Goal: Information Seeking & Learning: Learn about a topic

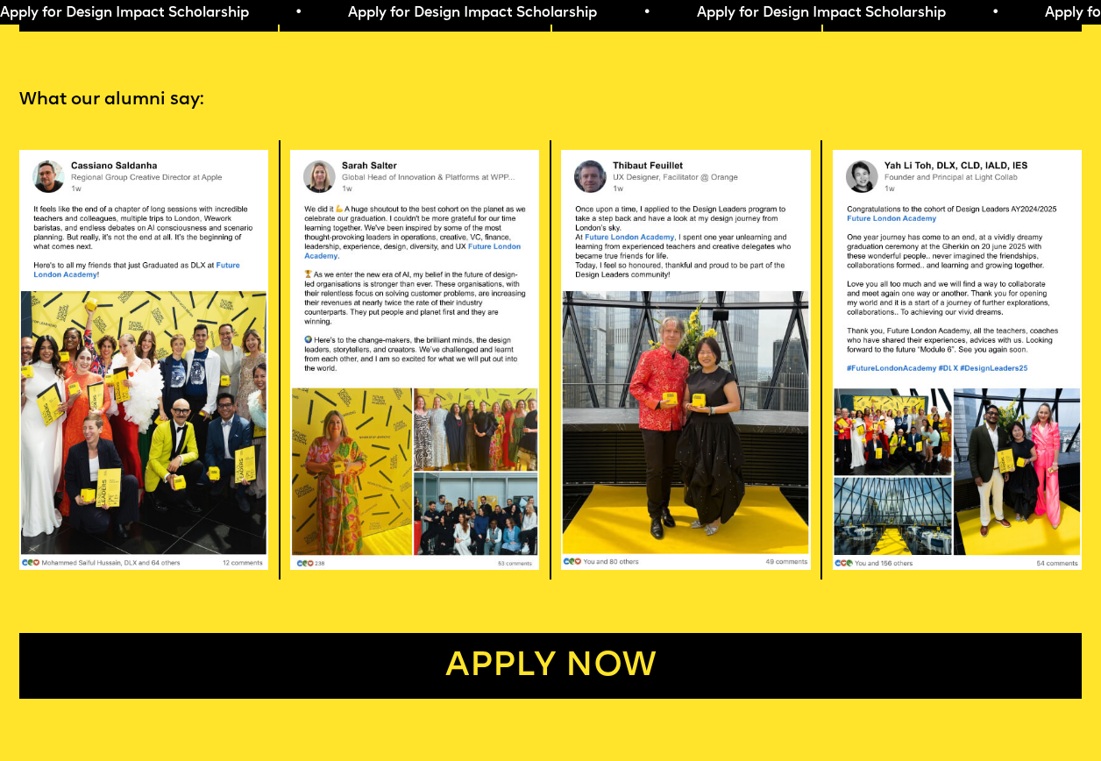
scroll to position [3047, 0]
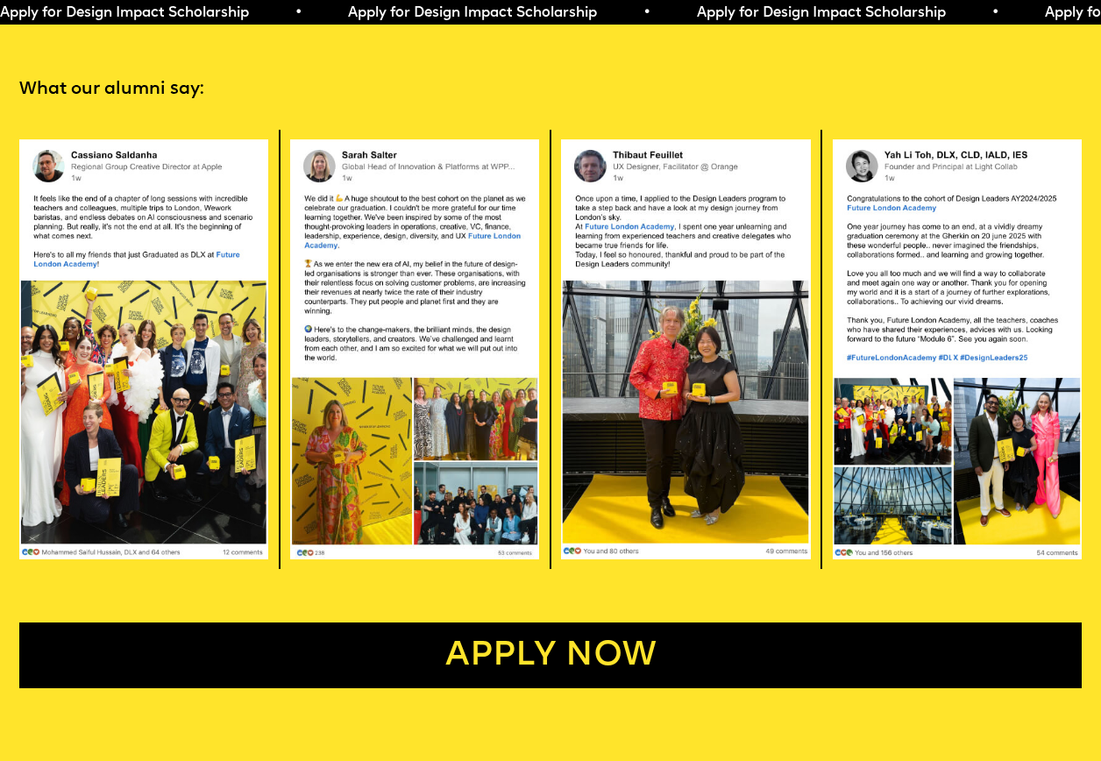
click at [338, 159] on section "What our alumni say: Apply now" at bounding box center [550, 354] width 1101 height 667
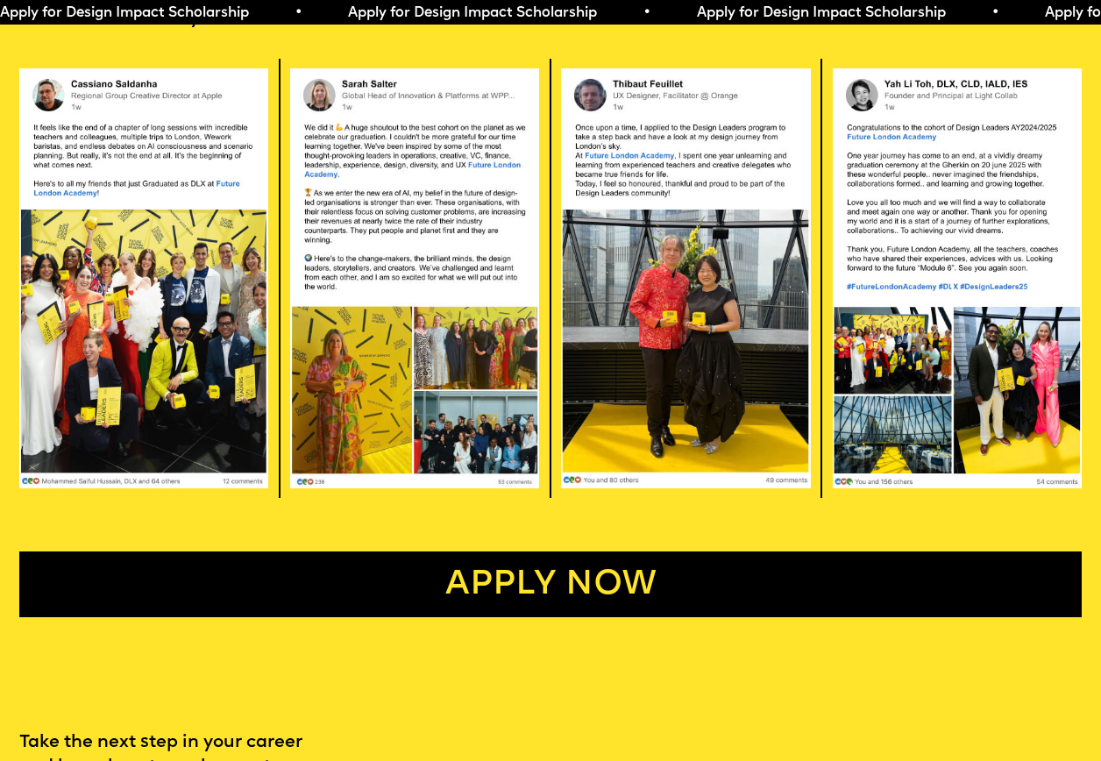
scroll to position [3095, 0]
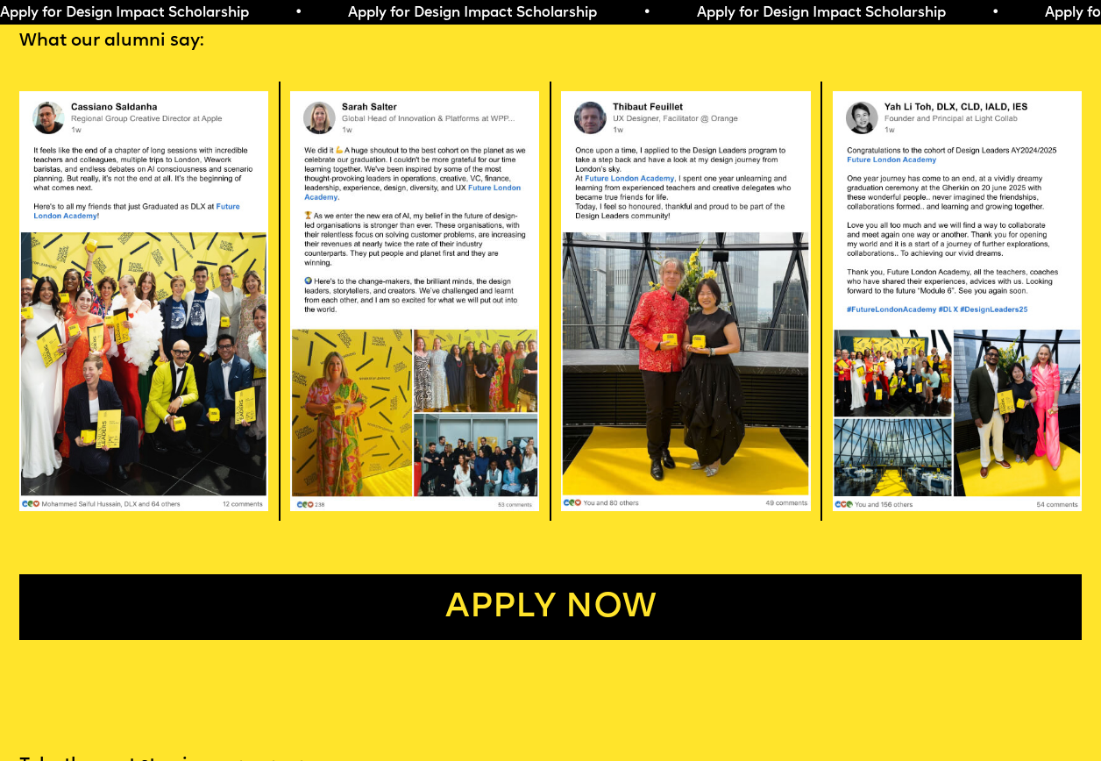
click at [701, 436] on img at bounding box center [685, 301] width 249 height 421
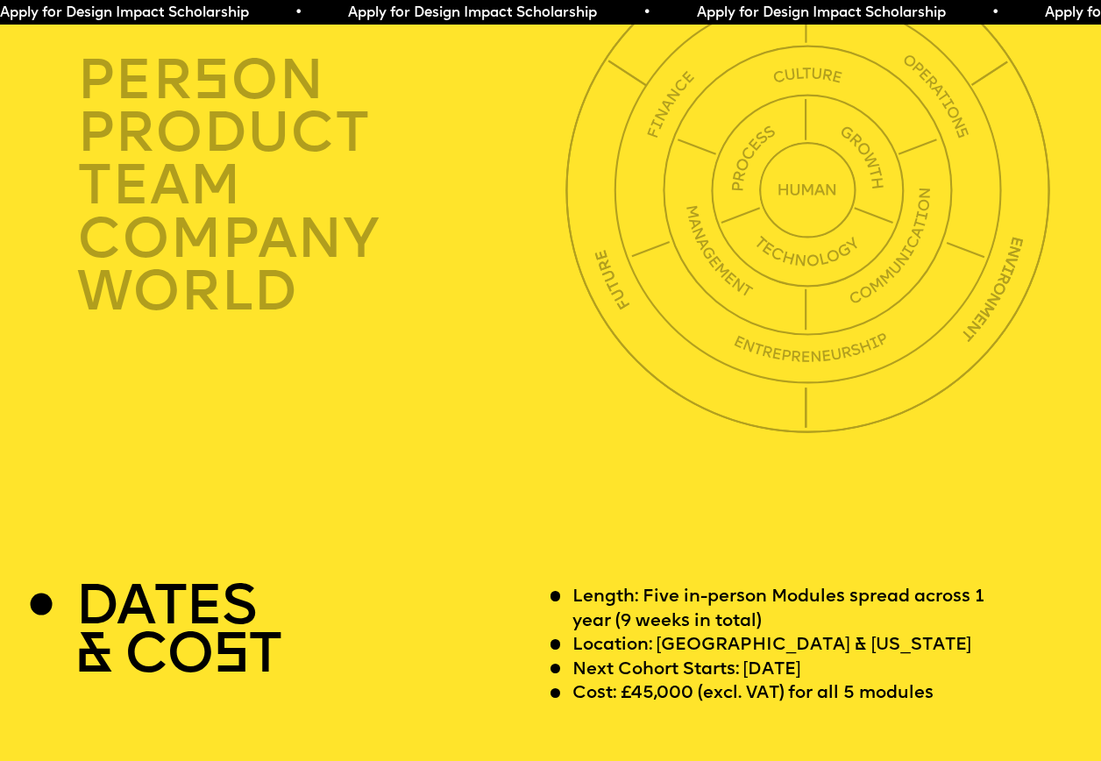
scroll to position [3922, 0]
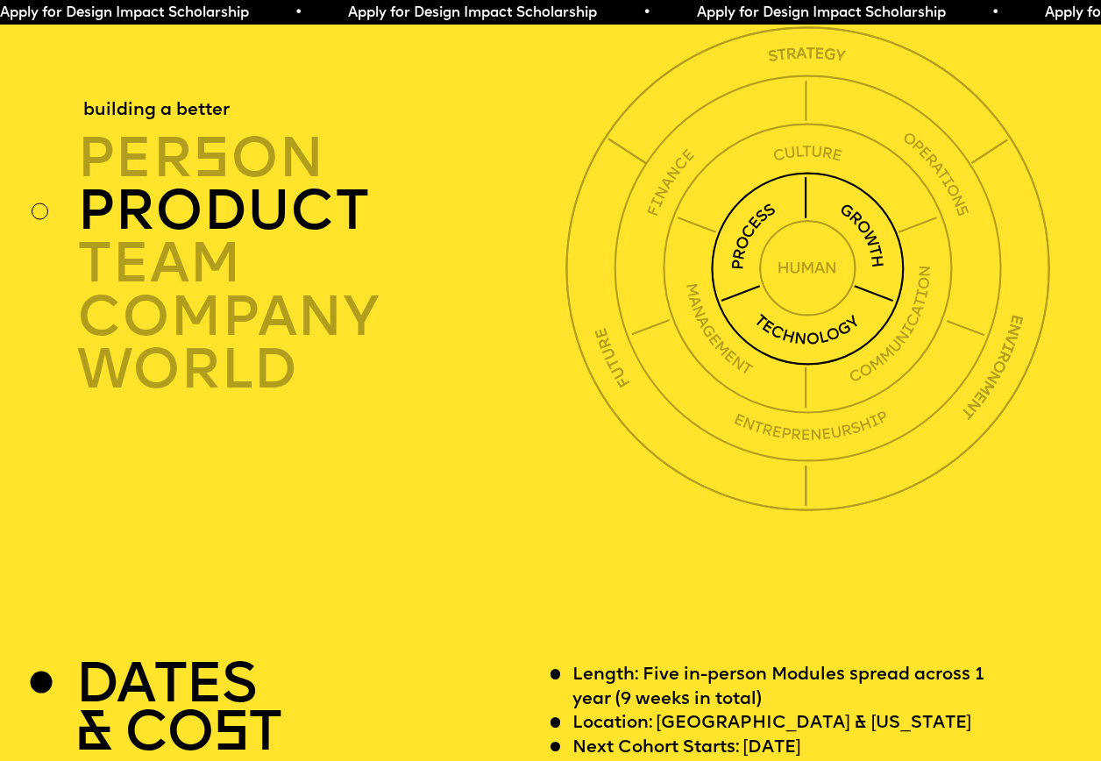
click at [261, 237] on div "product" at bounding box center [325, 211] width 496 height 53
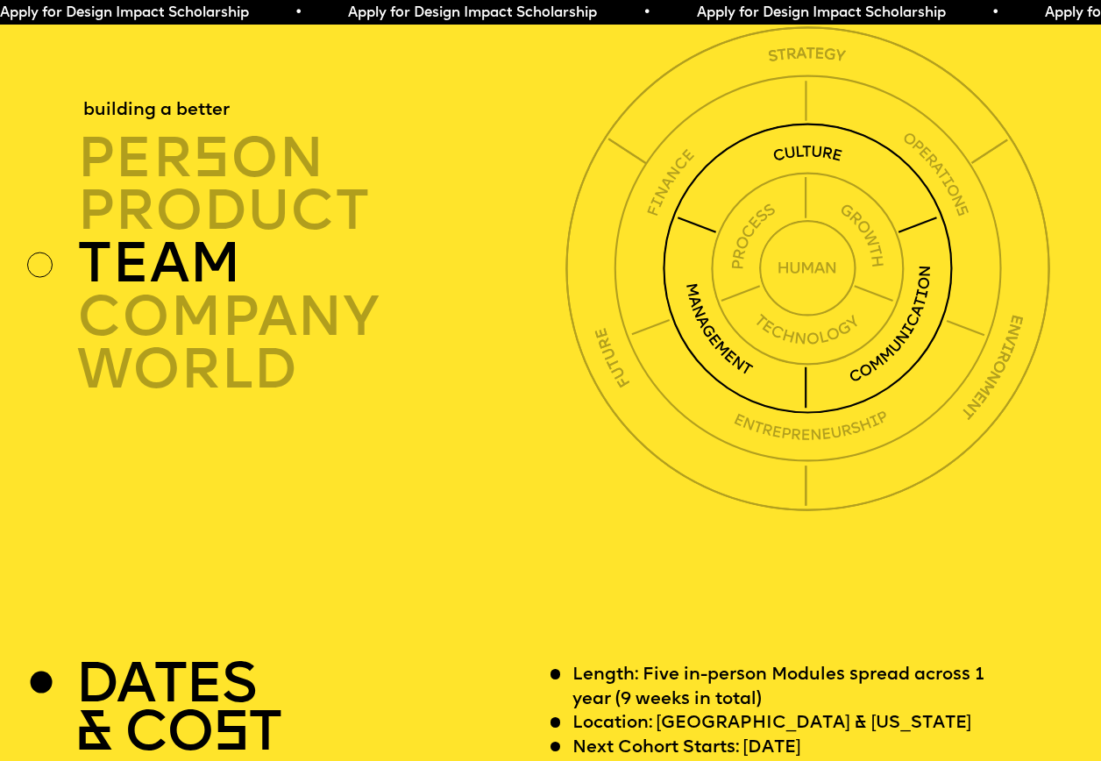
click at [201, 291] on div "TEAM" at bounding box center [325, 264] width 496 height 53
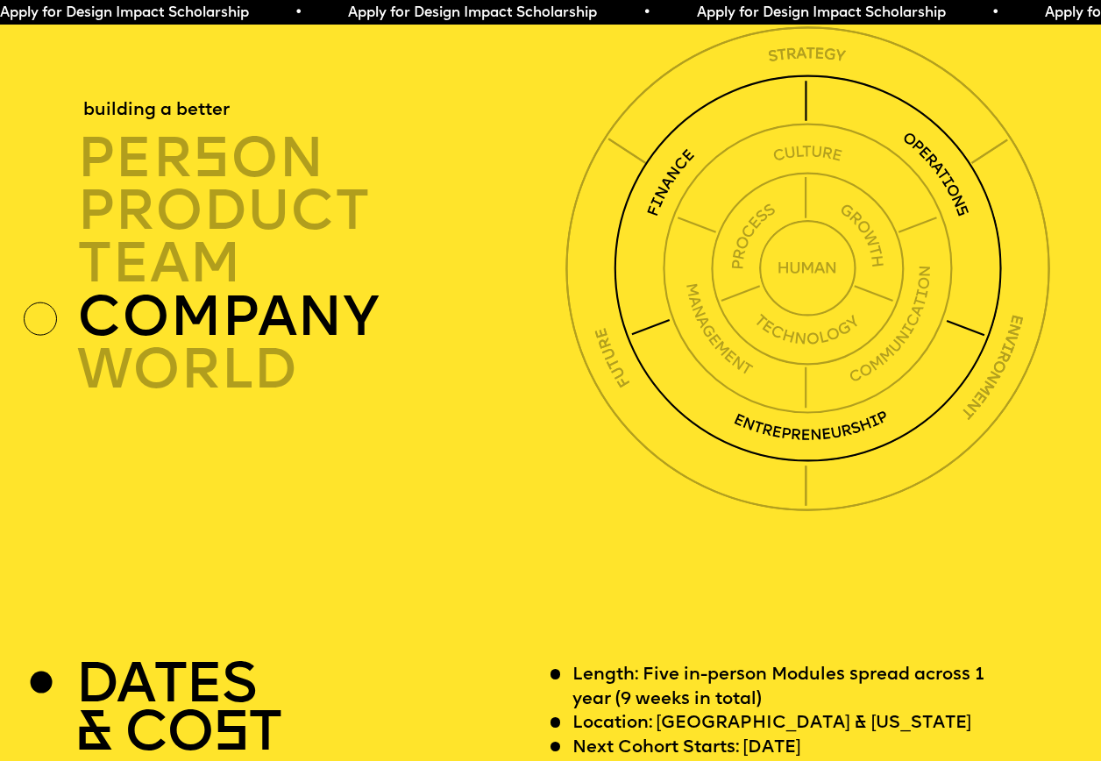
click at [223, 344] on div "company" at bounding box center [325, 317] width 496 height 53
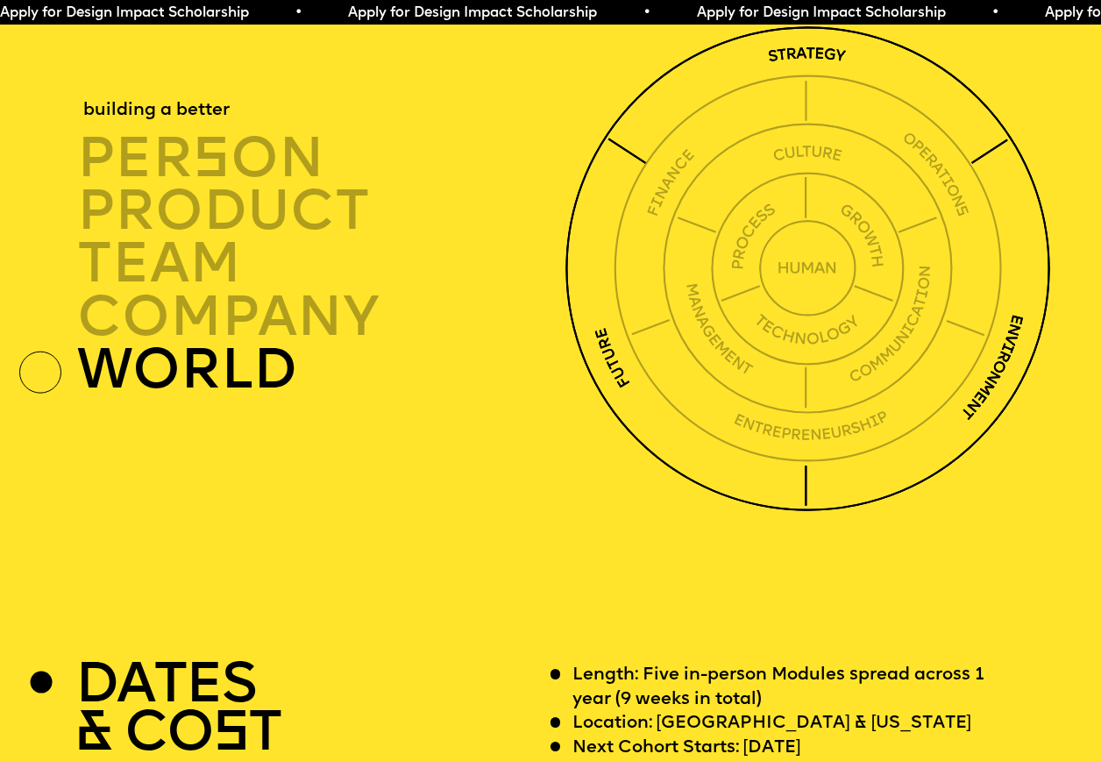
click at [223, 396] on div "world" at bounding box center [325, 370] width 496 height 53
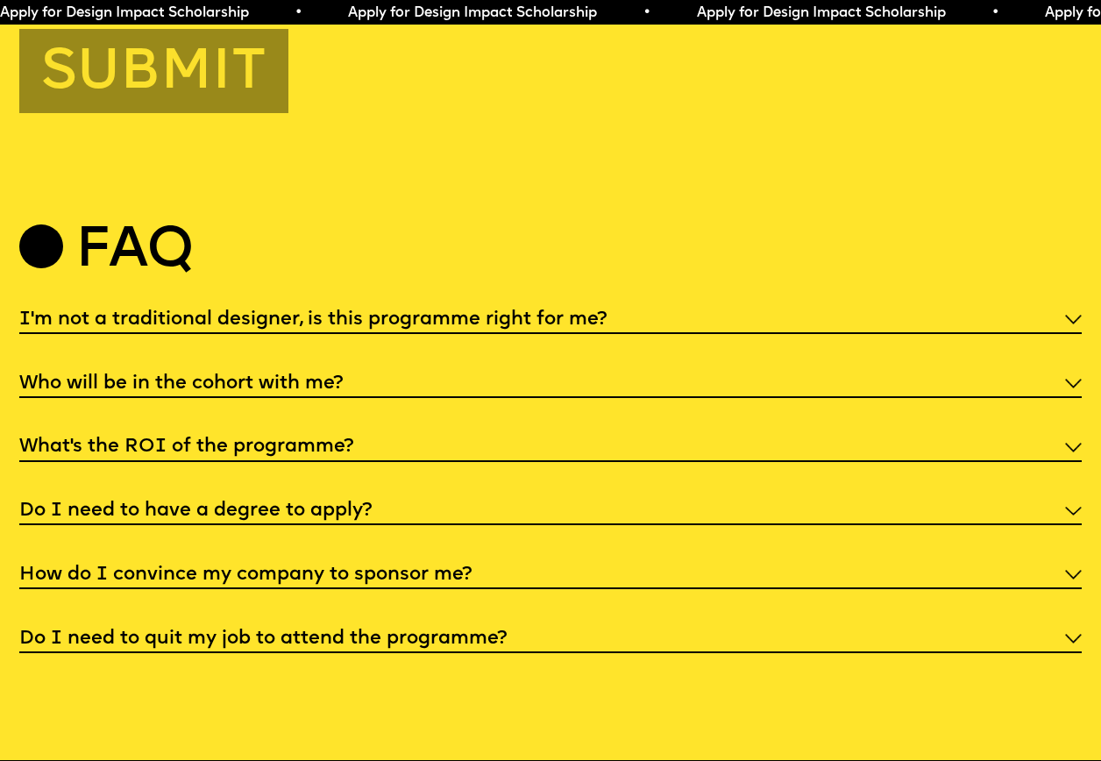
scroll to position [5613, 0]
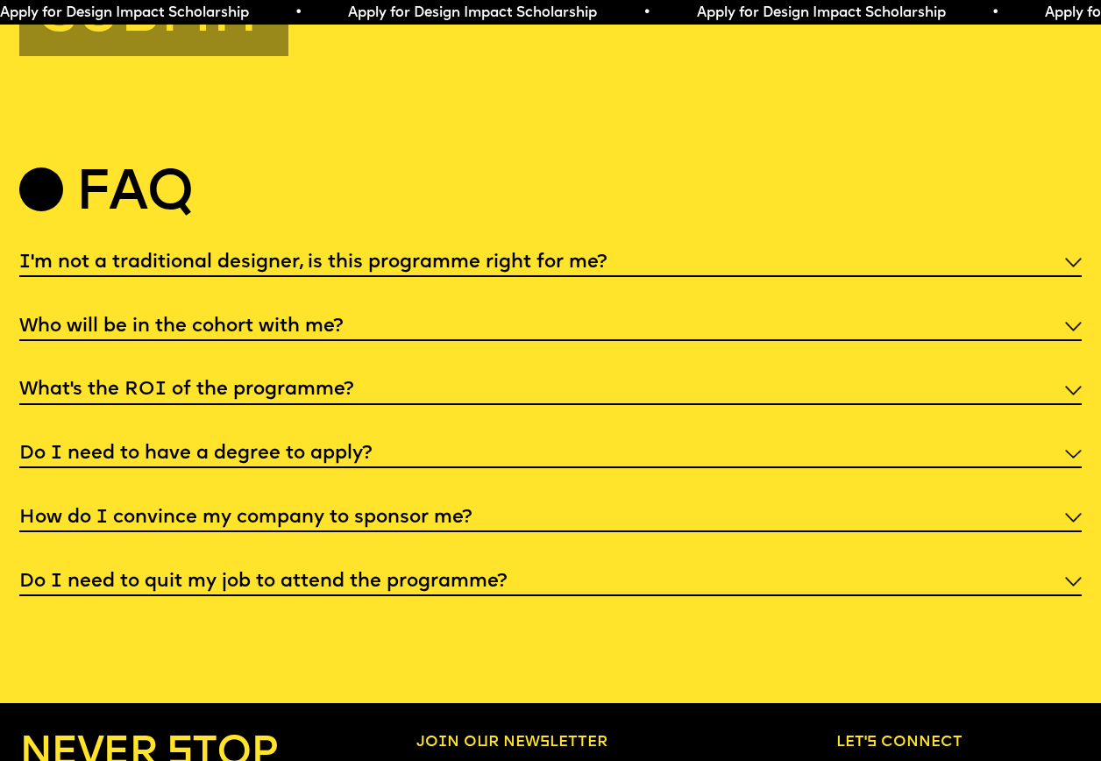
click at [686, 444] on div "I'm not a traditional designer, is this programme right for me? Though the prog…" at bounding box center [550, 421] width 1062 height 350
click at [360, 468] on div "Do I need to have a degree to apply?" at bounding box center [550, 452] width 1062 height 31
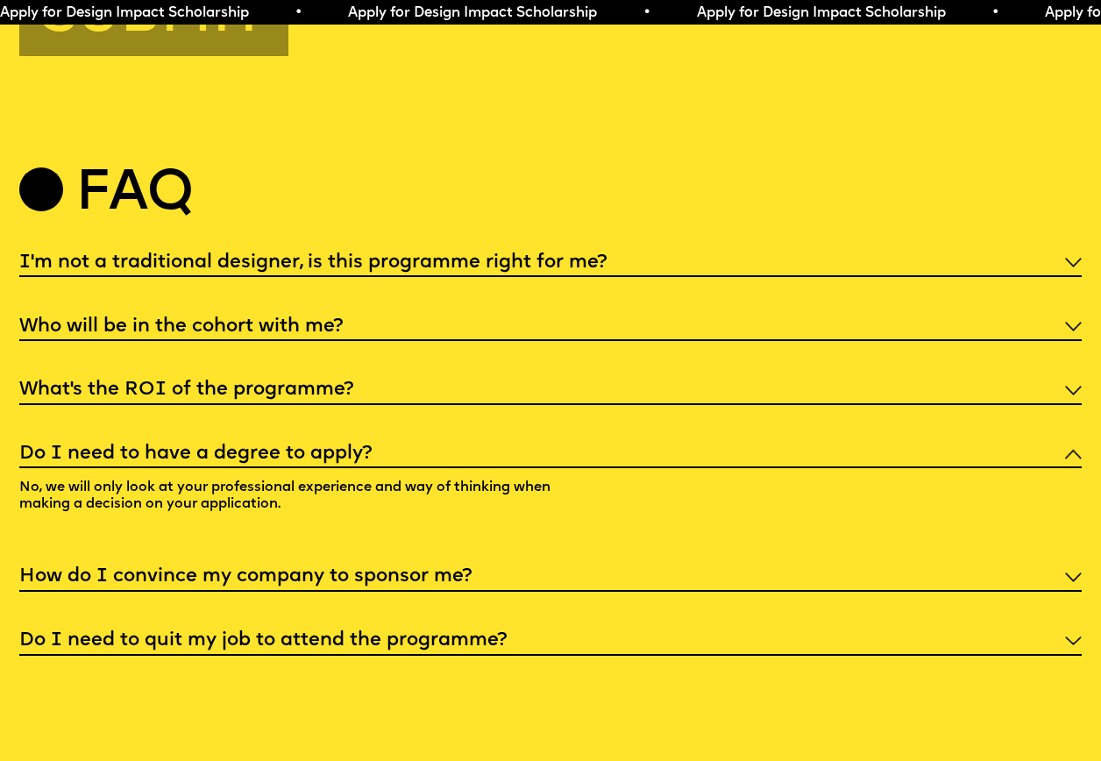
scroll to position [5591, 0]
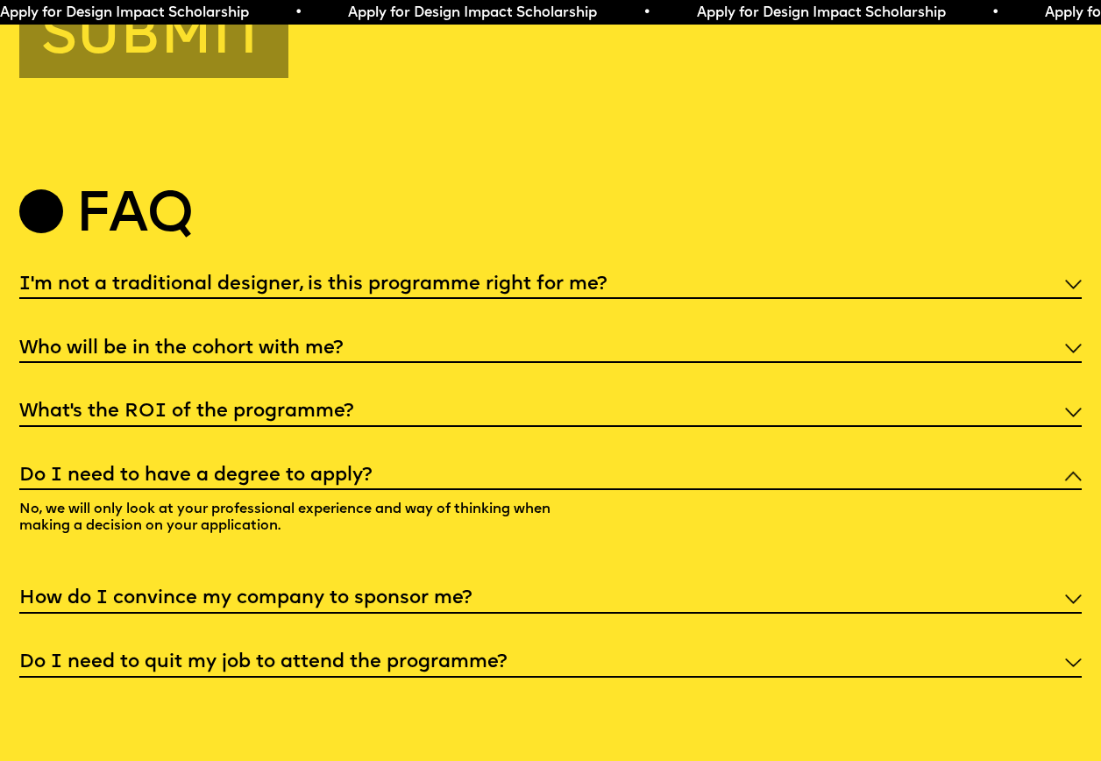
click at [333, 469] on div "I'm not a traditional designer, is this programme right for me? Though the prog…" at bounding box center [550, 472] width 1062 height 409
click at [334, 358] on h5 "Who will be in the cohort with me?" at bounding box center [180, 349] width 323 height 18
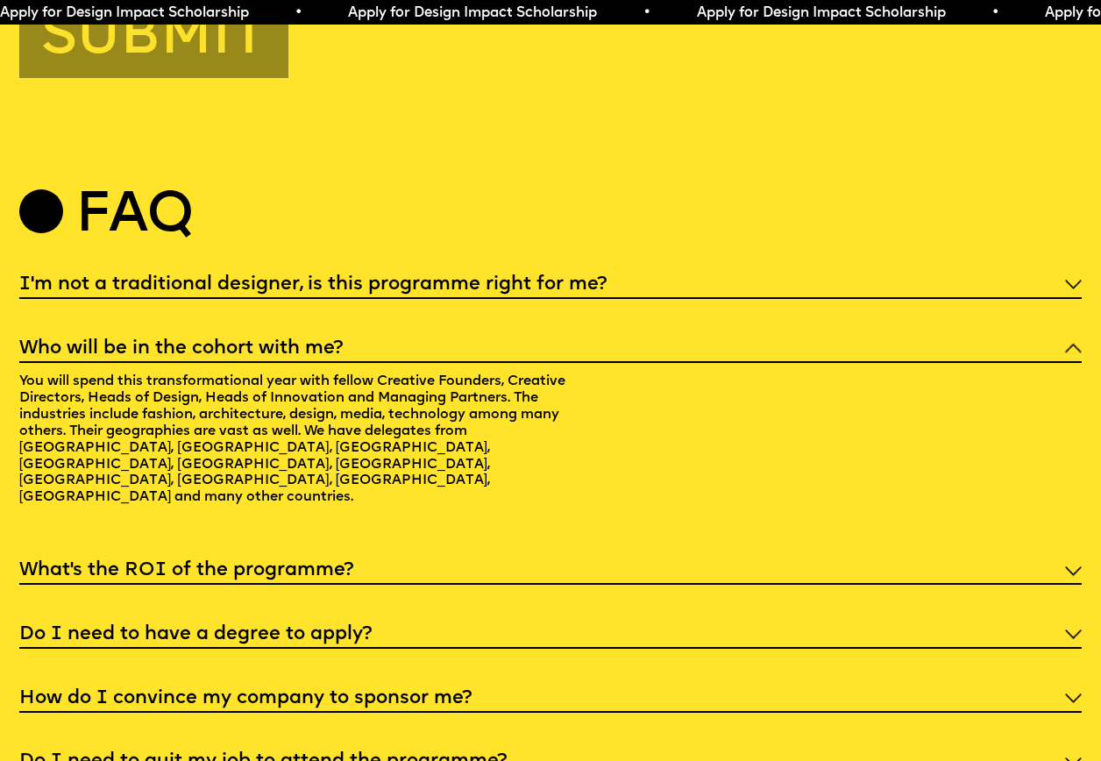
click at [365, 521] on p "You will spend this transformational year with fellow Creative Founders, Creati…" at bounding box center [297, 442] width 556 height 159
click at [355, 585] on div "What’s the ROI of the programme?" at bounding box center [550, 569] width 1062 height 31
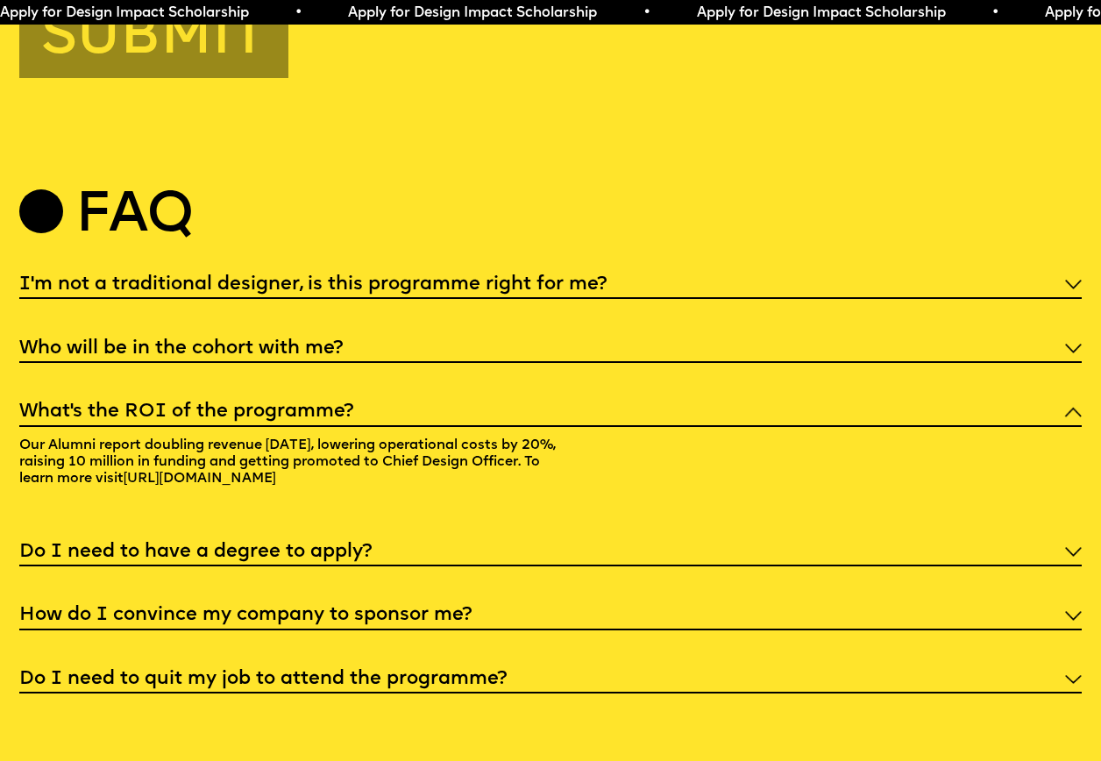
click at [297, 358] on h5 "Who will be in the cohort with me?" at bounding box center [180, 349] width 323 height 18
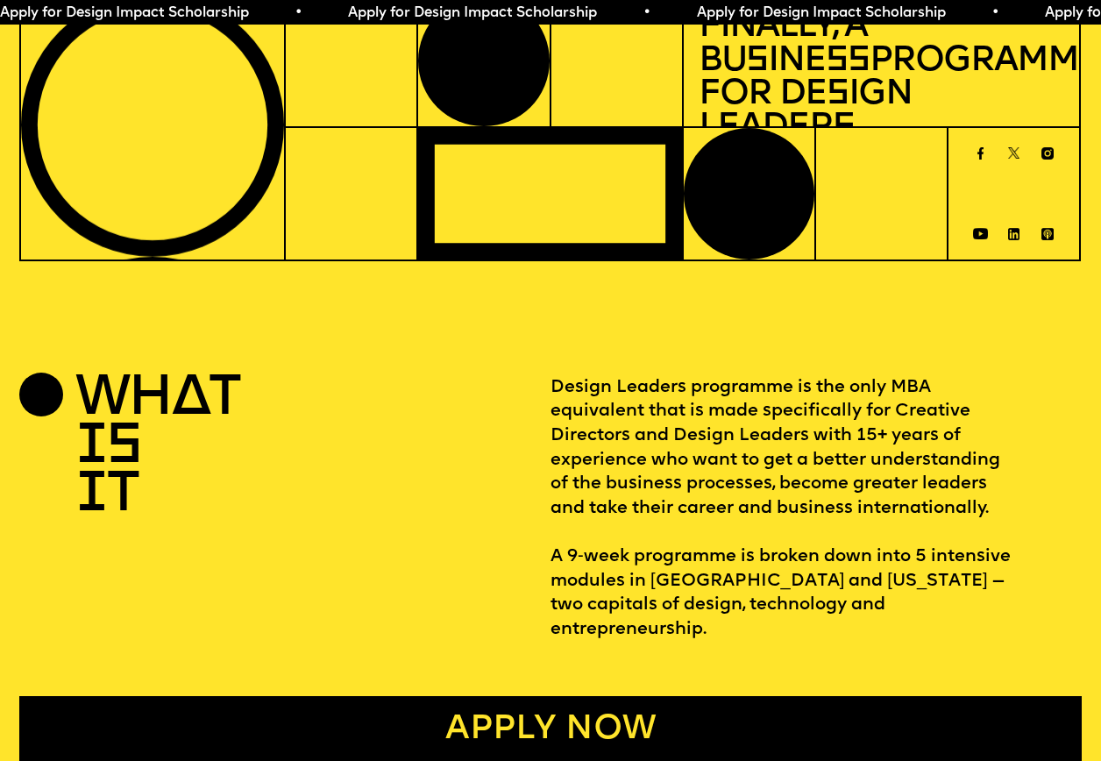
scroll to position [0, 0]
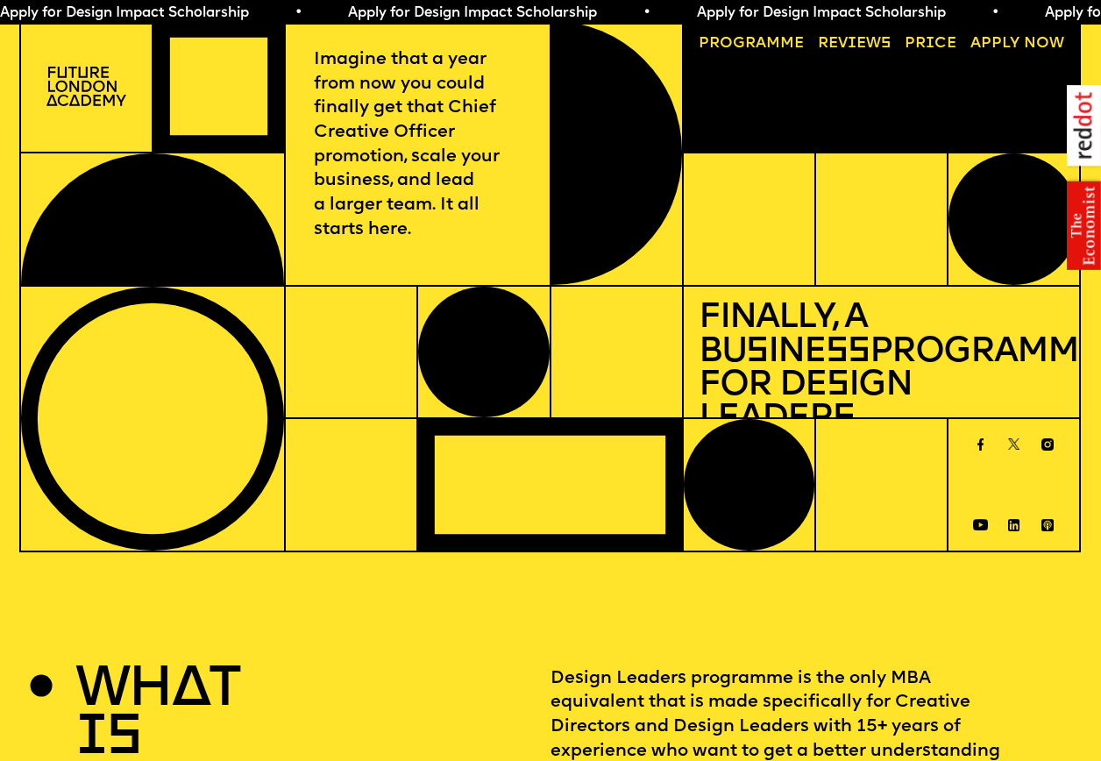
click at [779, 49] on link "Progr a mme" at bounding box center [751, 44] width 120 height 31
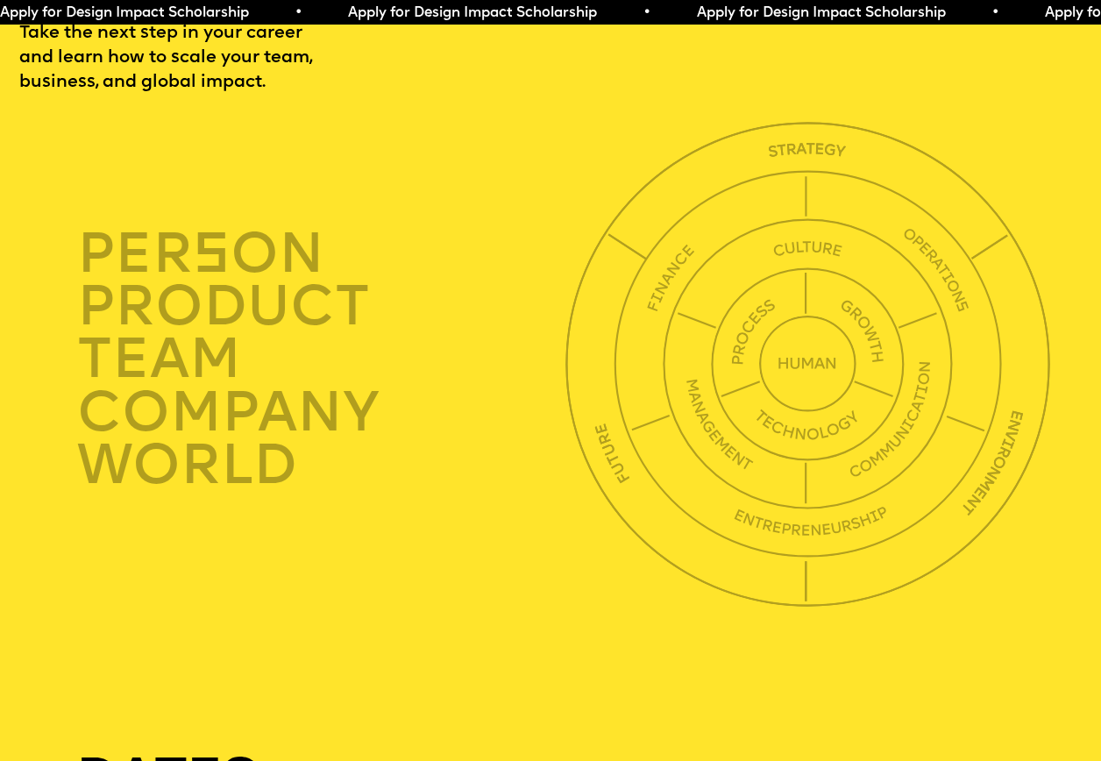
scroll to position [3834, 0]
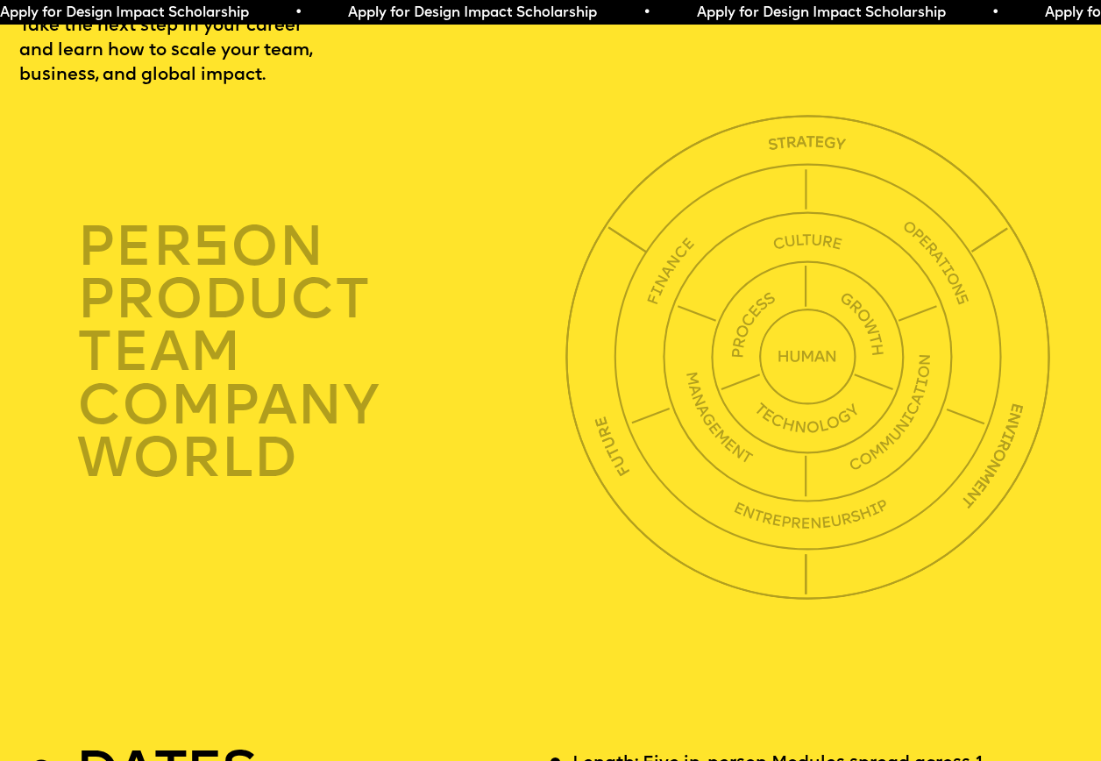
click at [700, 7] on span "Apply for Design Impact Scholarship • Apply for Design Impact Scholarship • App…" at bounding box center [870, 13] width 1741 height 14
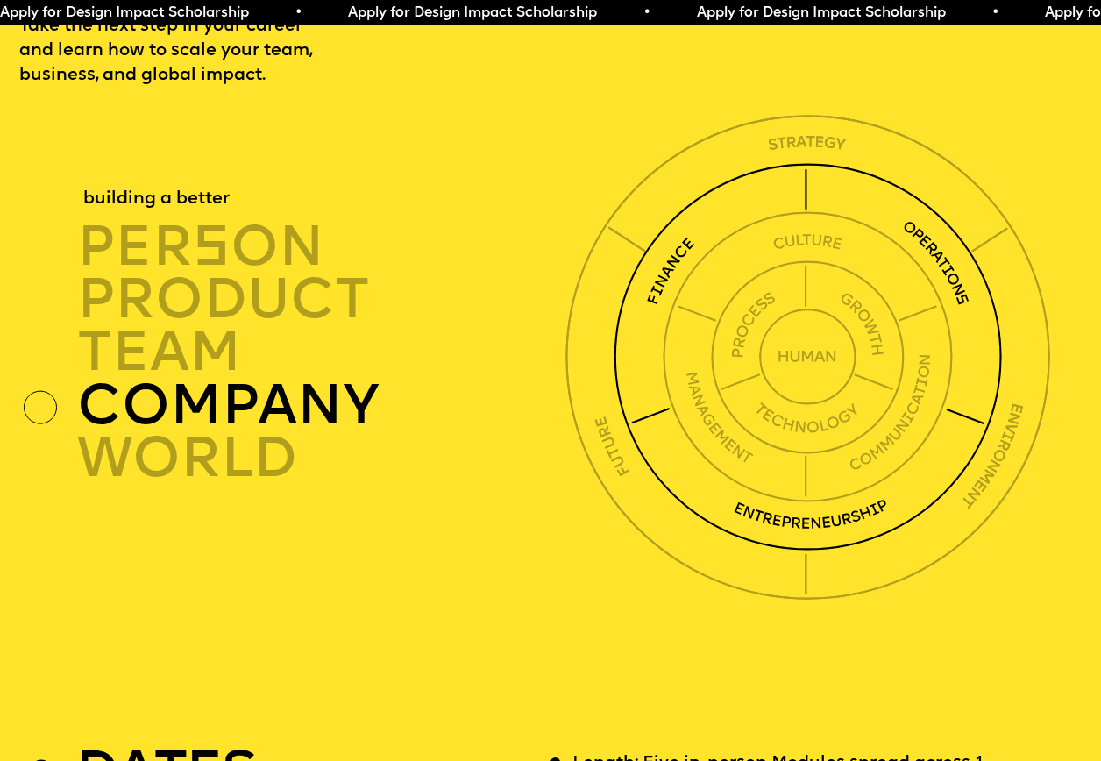
click at [478, 432] on div "company" at bounding box center [325, 405] width 496 height 53
